Goal: Find specific page/section: Find specific page/section

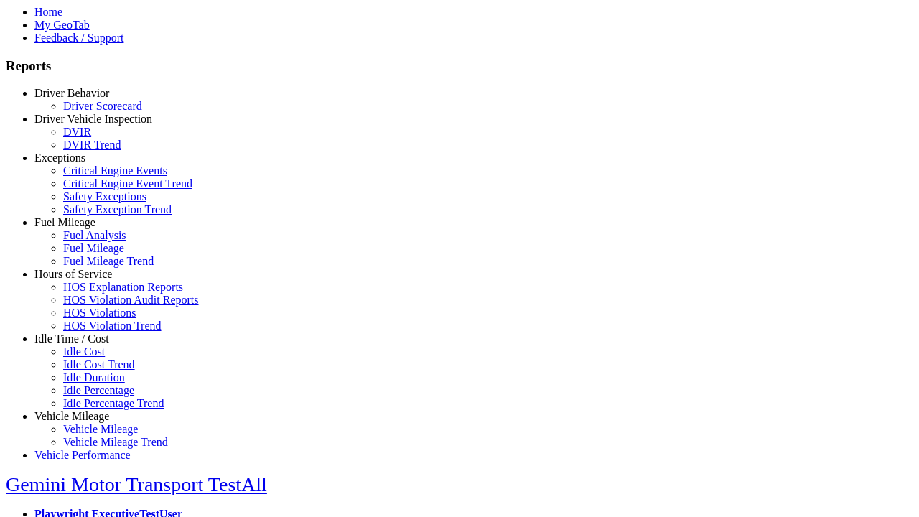
click at [83, 345] on link "Idle Time / Cost" at bounding box center [71, 338] width 75 height 12
click at [93, 357] on link "Idle Cost" at bounding box center [84, 351] width 42 height 12
type input "**********"
